Goal: Communication & Community: Answer question/provide support

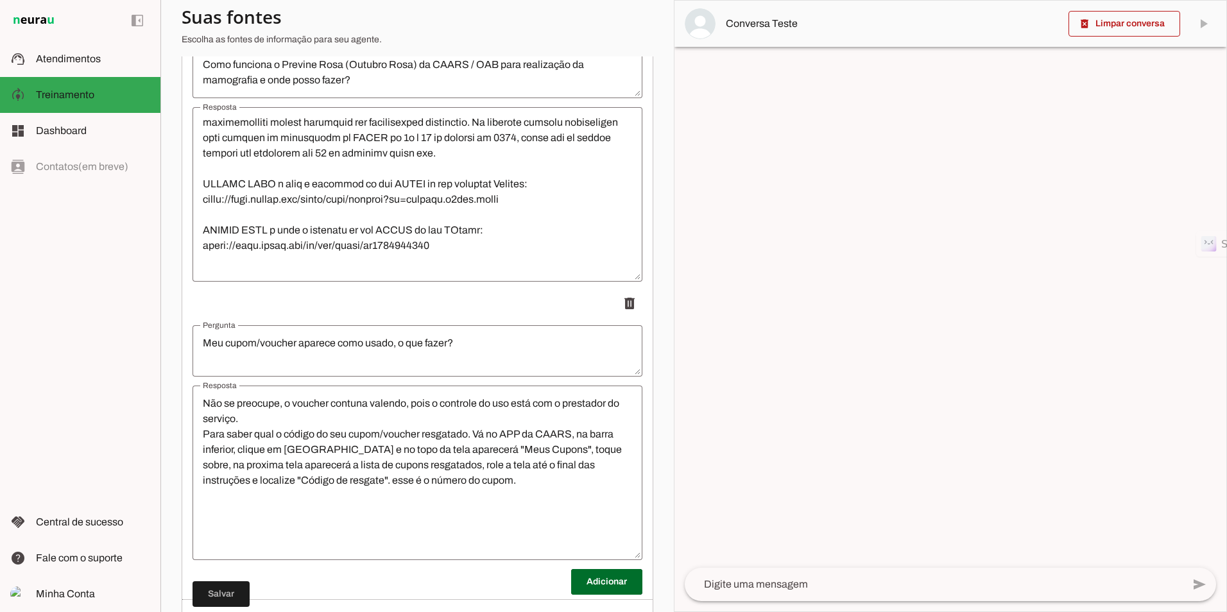
scroll to position [13639, 0]
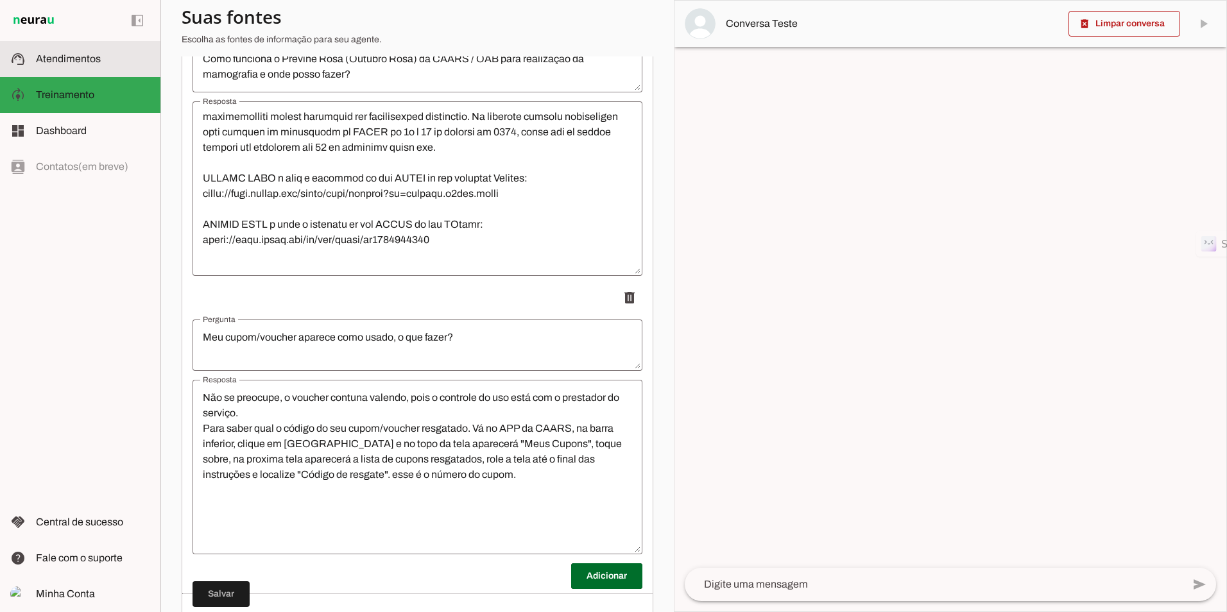
click at [90, 65] on slot at bounding box center [93, 58] width 114 height 15
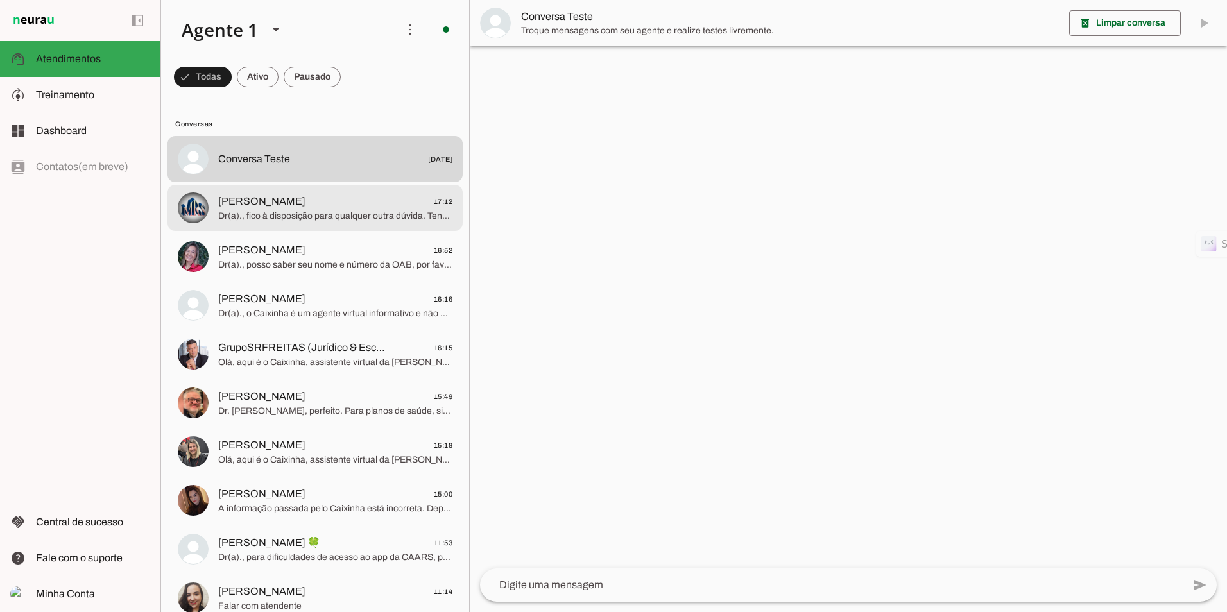
click at [322, 199] on span "[PERSON_NAME] 17:12" at bounding box center [335, 202] width 234 height 16
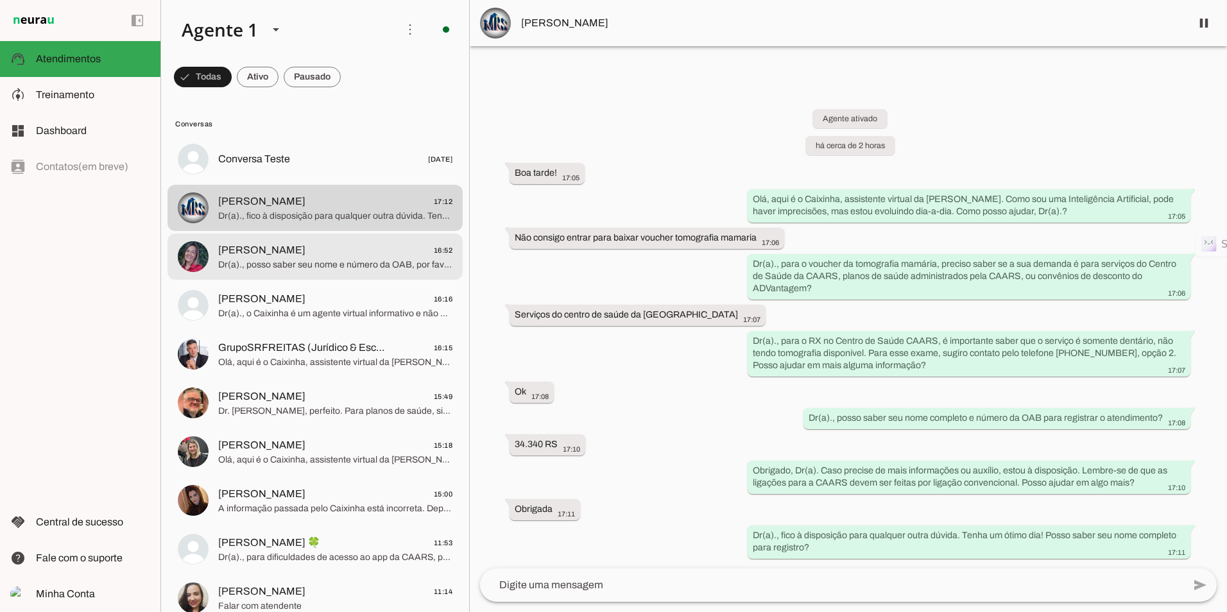
click at [335, 262] on span "Dr(a)., posso saber seu nome e número da OAB, por favor?" at bounding box center [335, 265] width 234 height 13
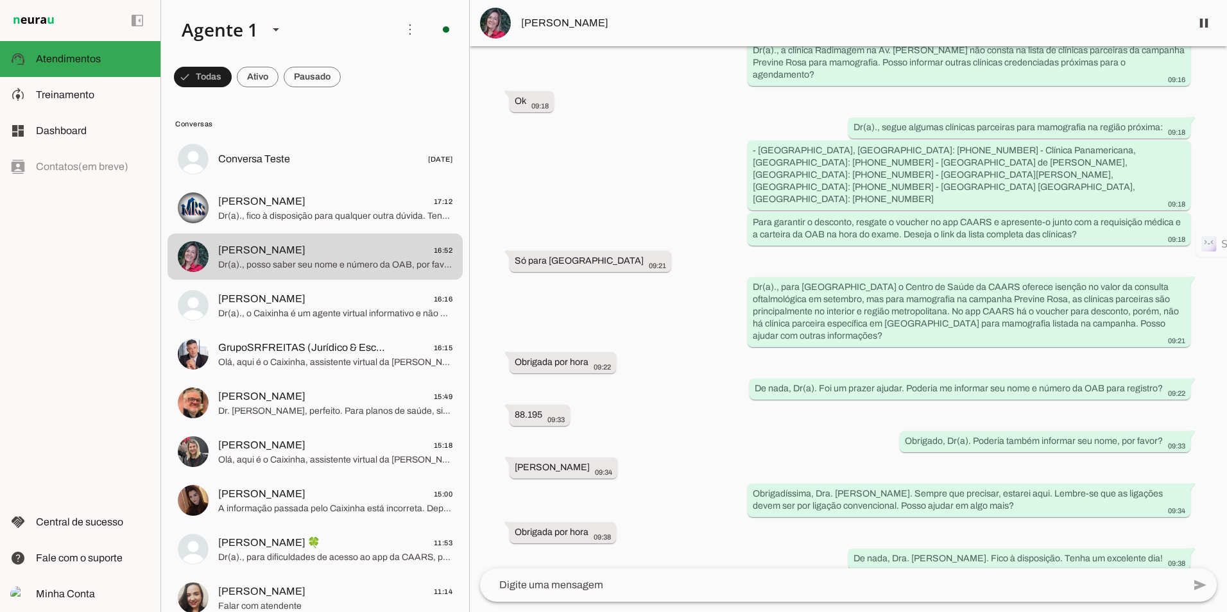
scroll to position [667, 0]
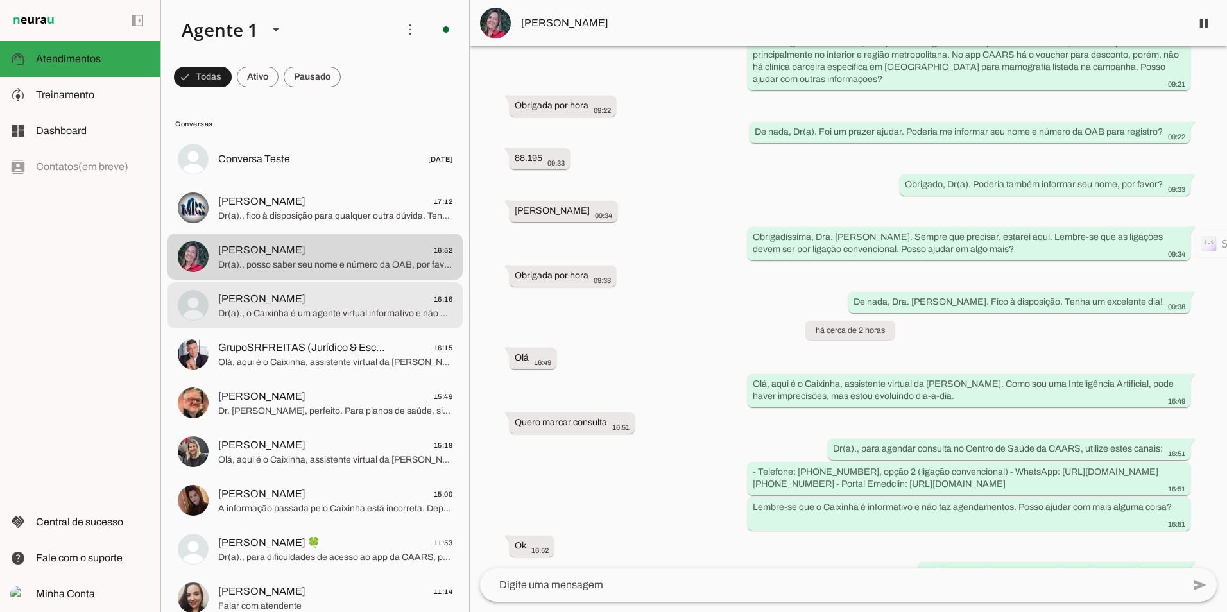
click at [309, 306] on span "[PERSON_NAME] 16:16" at bounding box center [335, 299] width 234 height 16
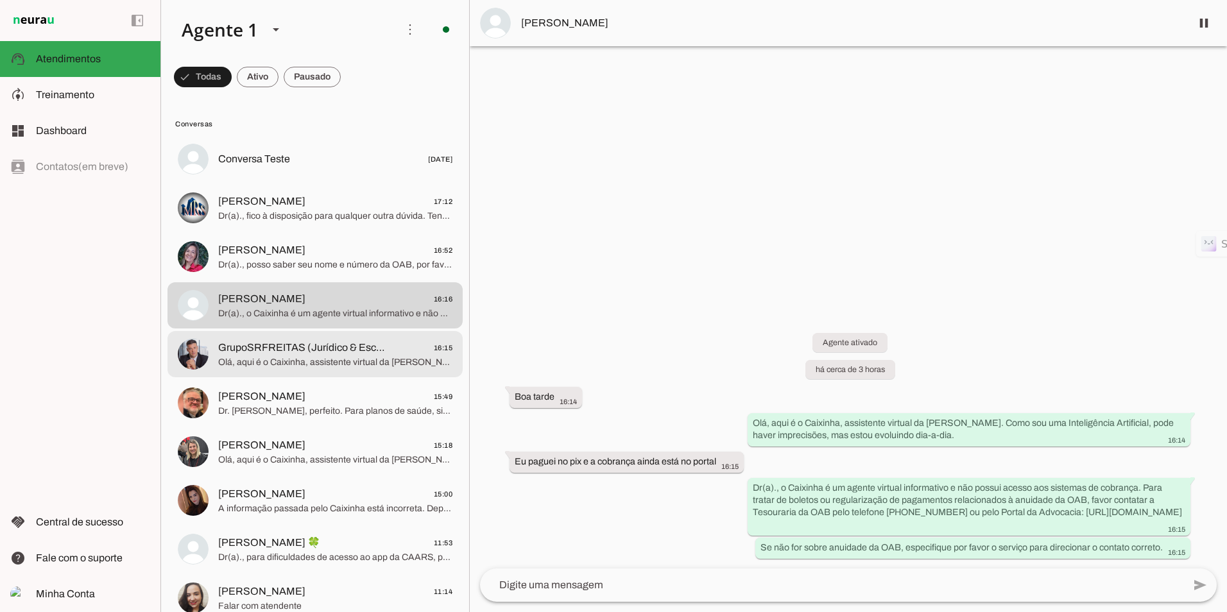
click at [331, 376] on md-item "GrupoSRFREITAS (Jurídico & Escola) 16:15 Olá, aqui é o Caixinha, assistente vir…" at bounding box center [315, 354] width 295 height 46
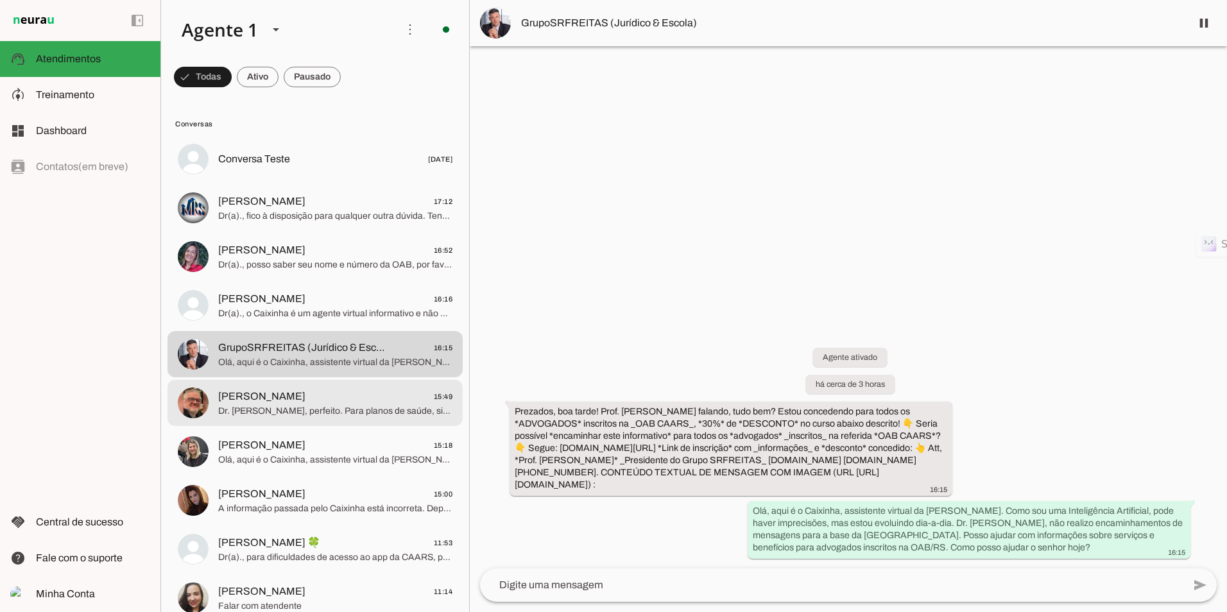
click at [299, 400] on span "[PERSON_NAME] 15:49" at bounding box center [335, 397] width 234 height 16
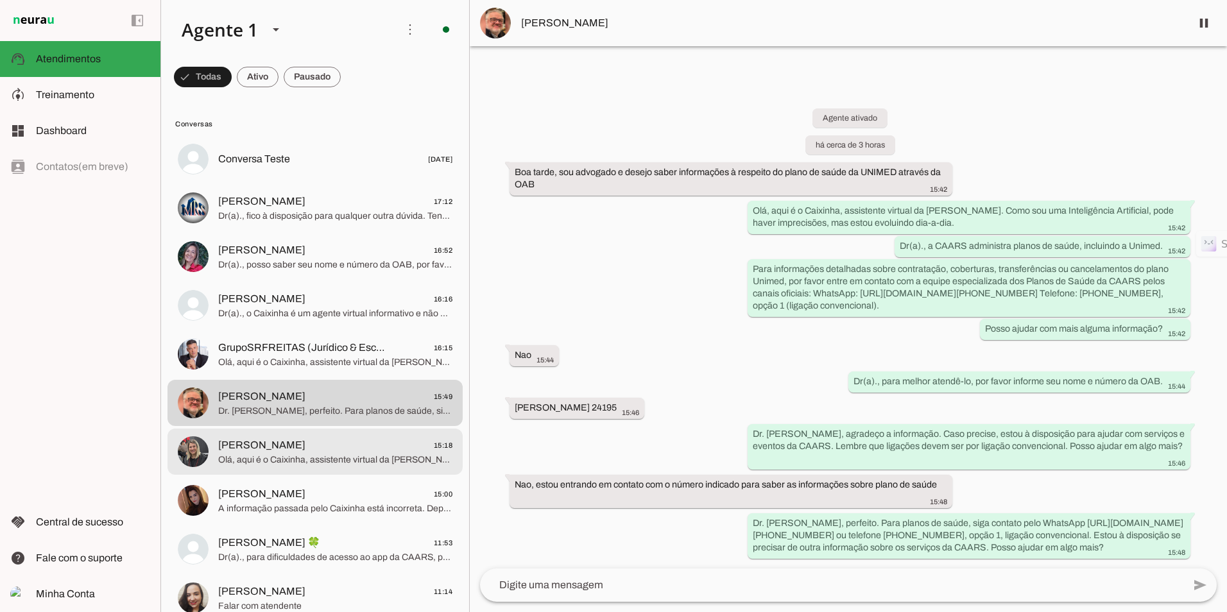
click at [350, 472] on md-item "[PERSON_NAME] 15:18 Olá, aqui é o Caixinha, assistente virtual da CAARS. Como s…" at bounding box center [315, 452] width 295 height 46
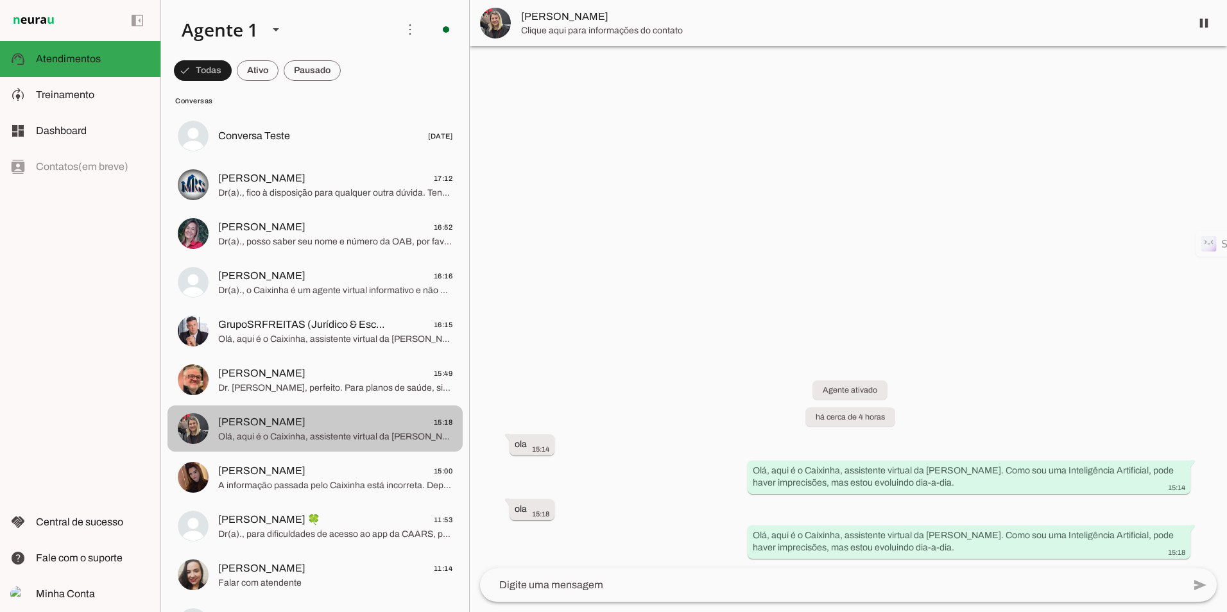
scroll to position [128, 0]
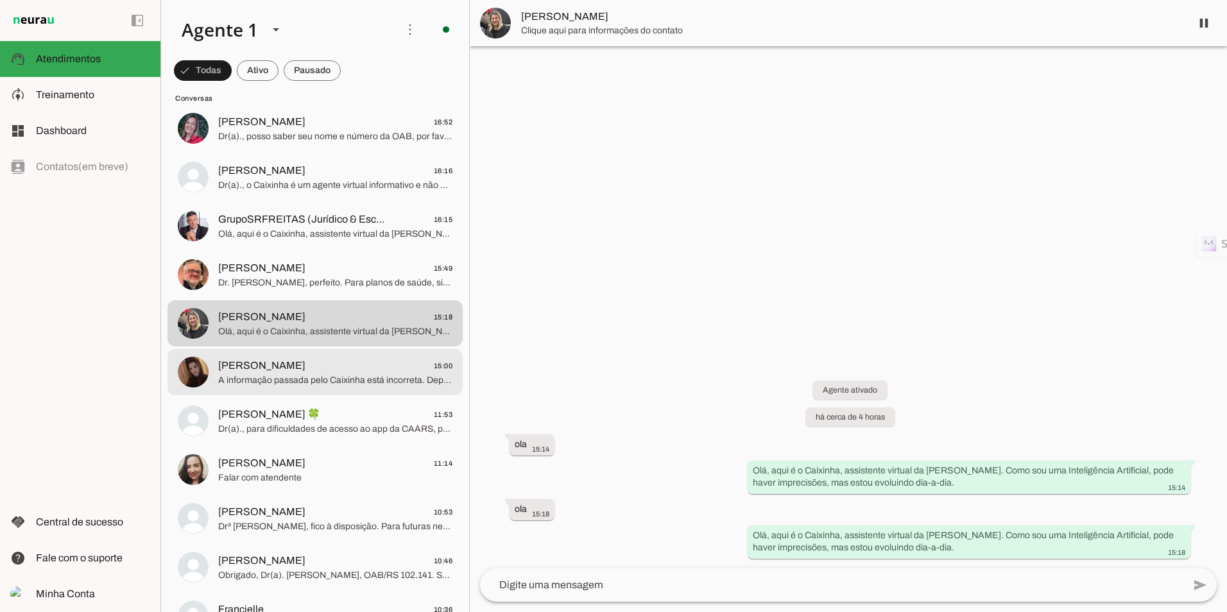
click at [332, 393] on md-item "[PERSON_NAME] 15:00 A informação passada pelo Caixinha está incorreta. Dependen…" at bounding box center [315, 372] width 295 height 46
